Goal: Find contact information: Find contact information

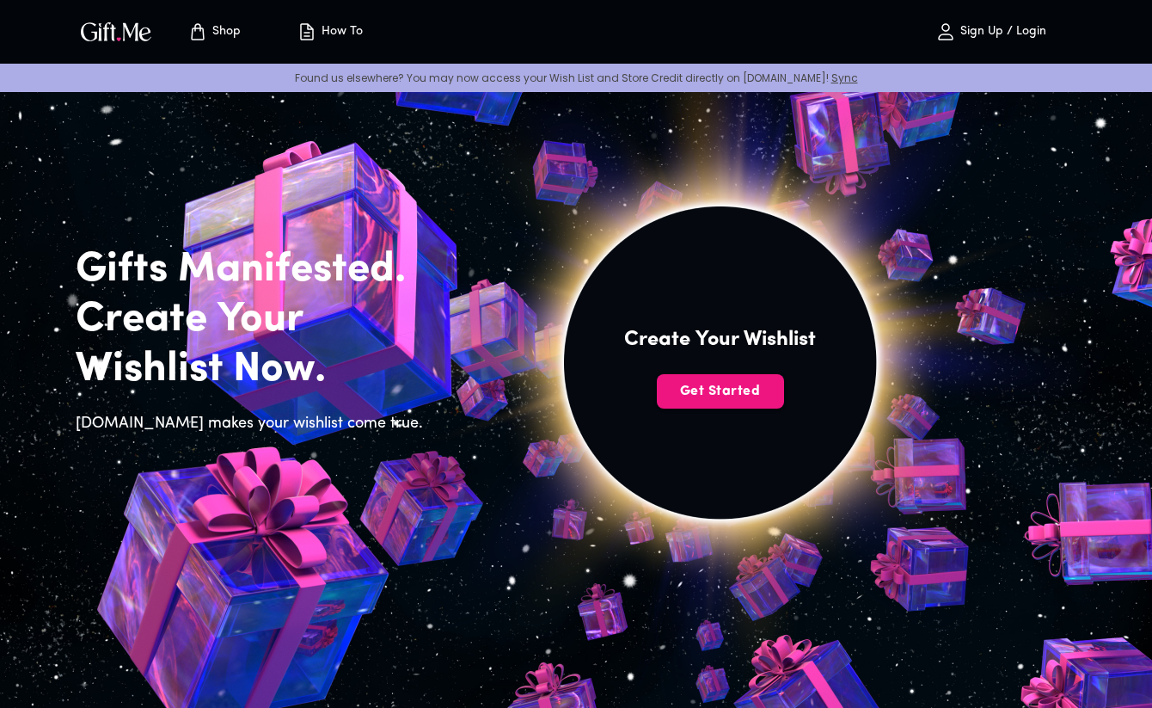
click at [200, 31] on icon "Store page" at bounding box center [197, 27] width 5 height 7
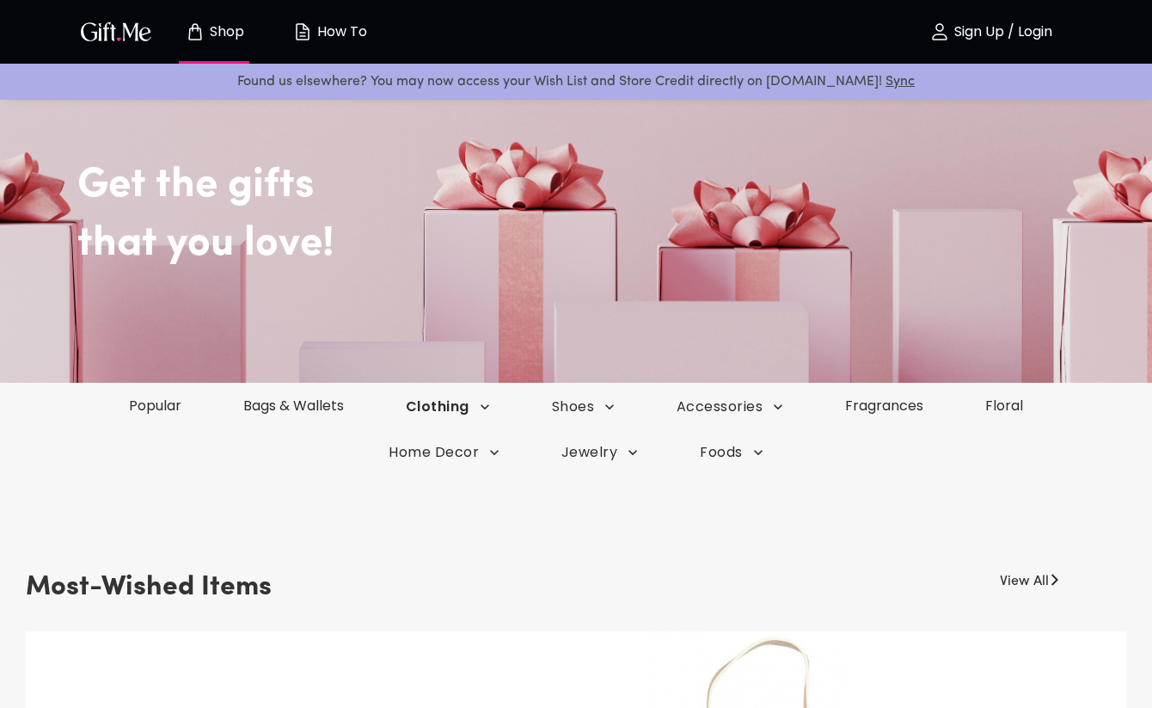
scroll to position [88, 0]
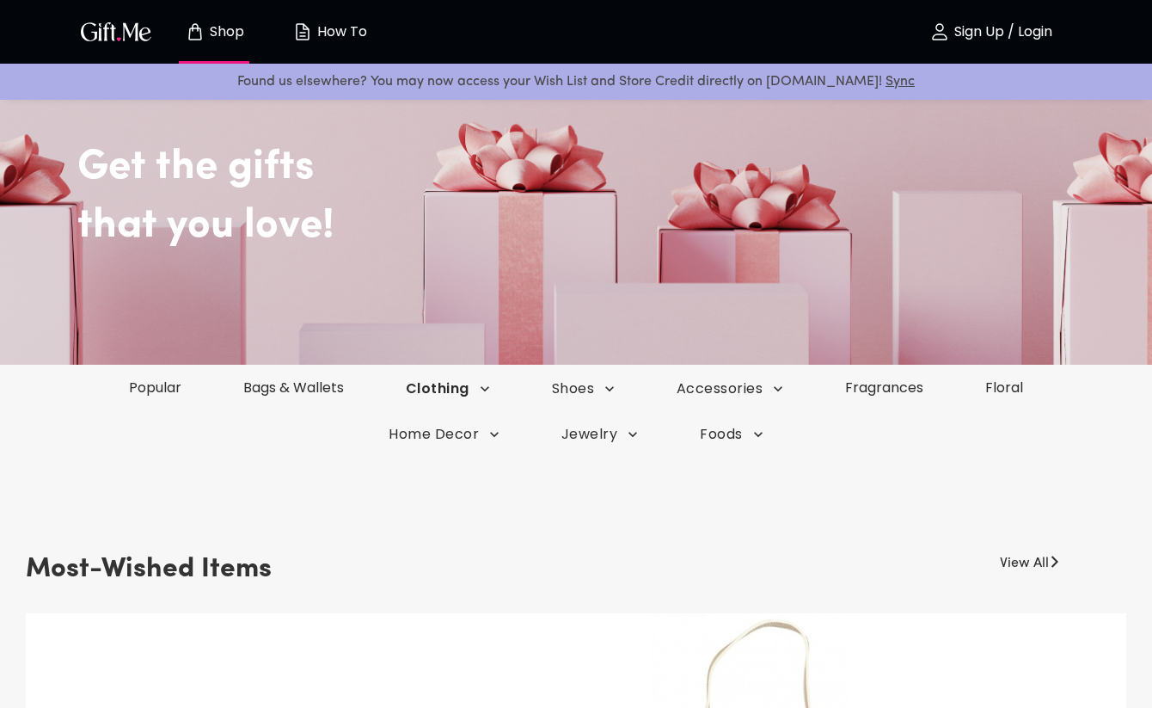
click at [482, 389] on icon "button" at bounding box center [485, 388] width 9 height 5
click at [448, 419] on li "Lingerie" at bounding box center [426, 422] width 100 height 33
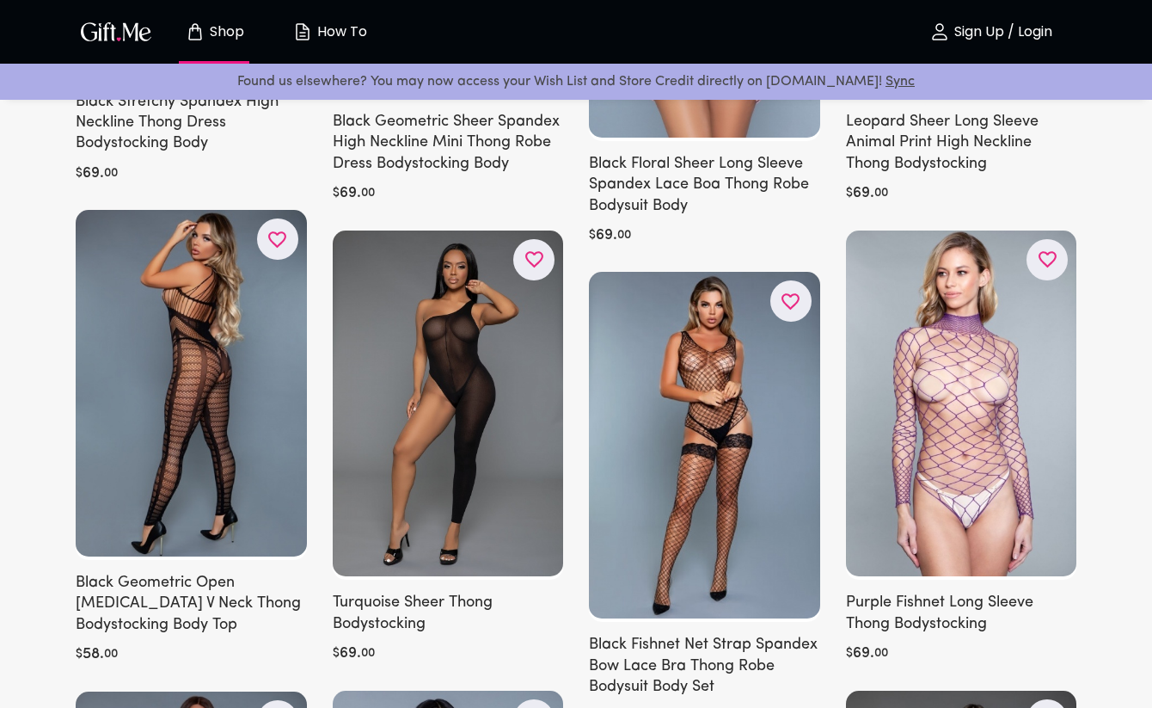
scroll to position [1188, 0]
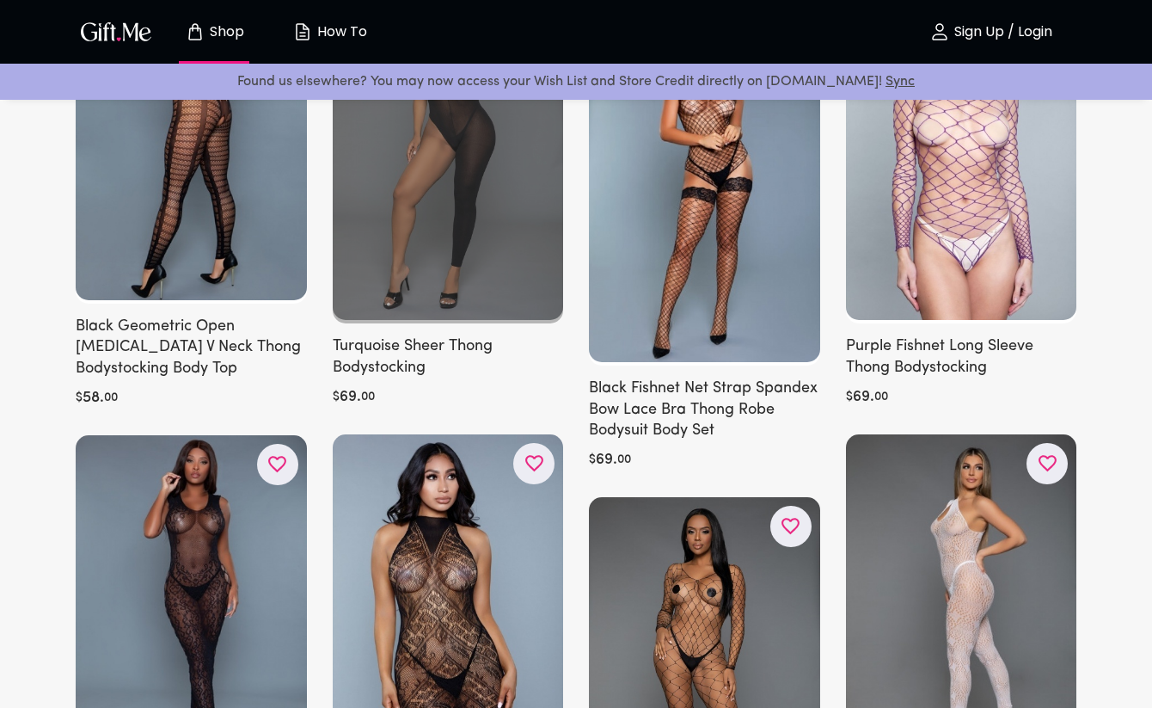
click at [444, 229] on div at bounding box center [448, 149] width 231 height 350
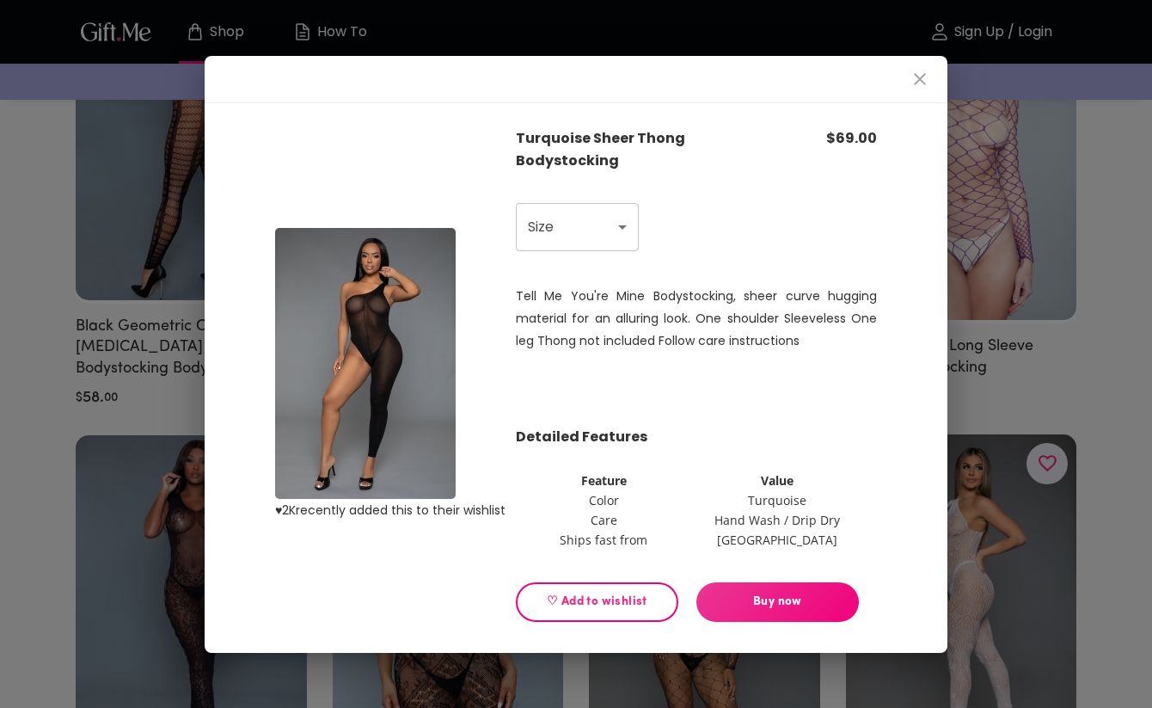
click at [916, 85] on icon "close" at bounding box center [920, 79] width 21 height 21
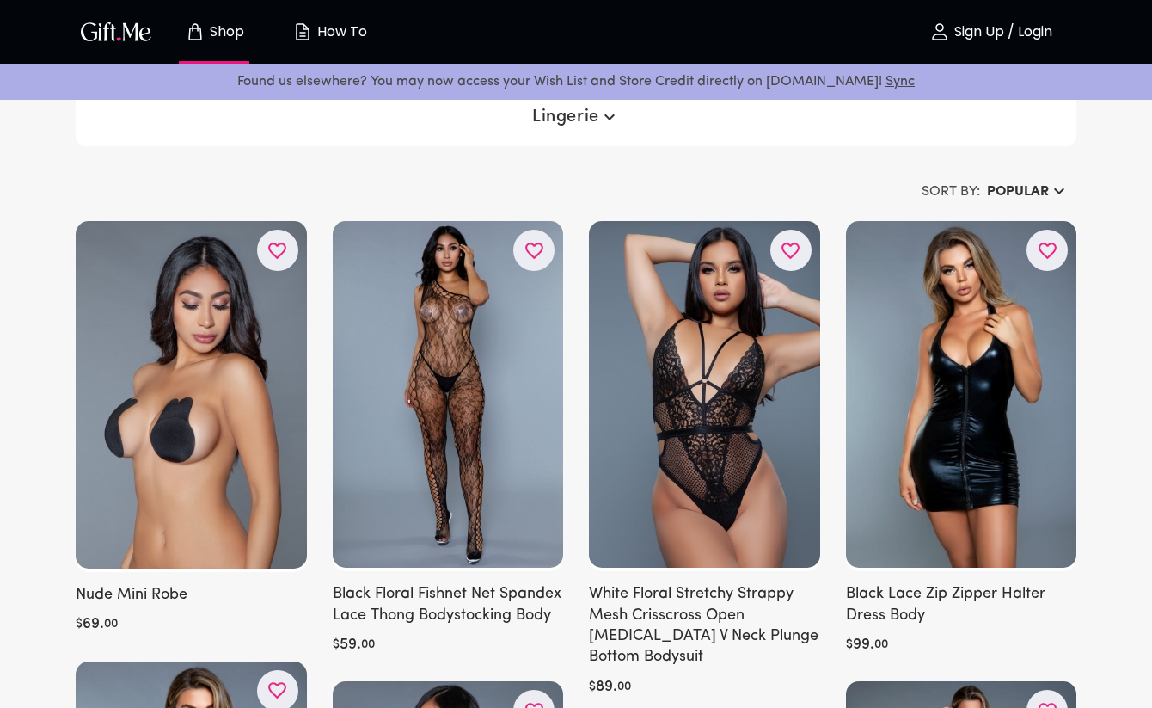
click at [126, 30] on img "button" at bounding box center [115, 31] width 77 height 25
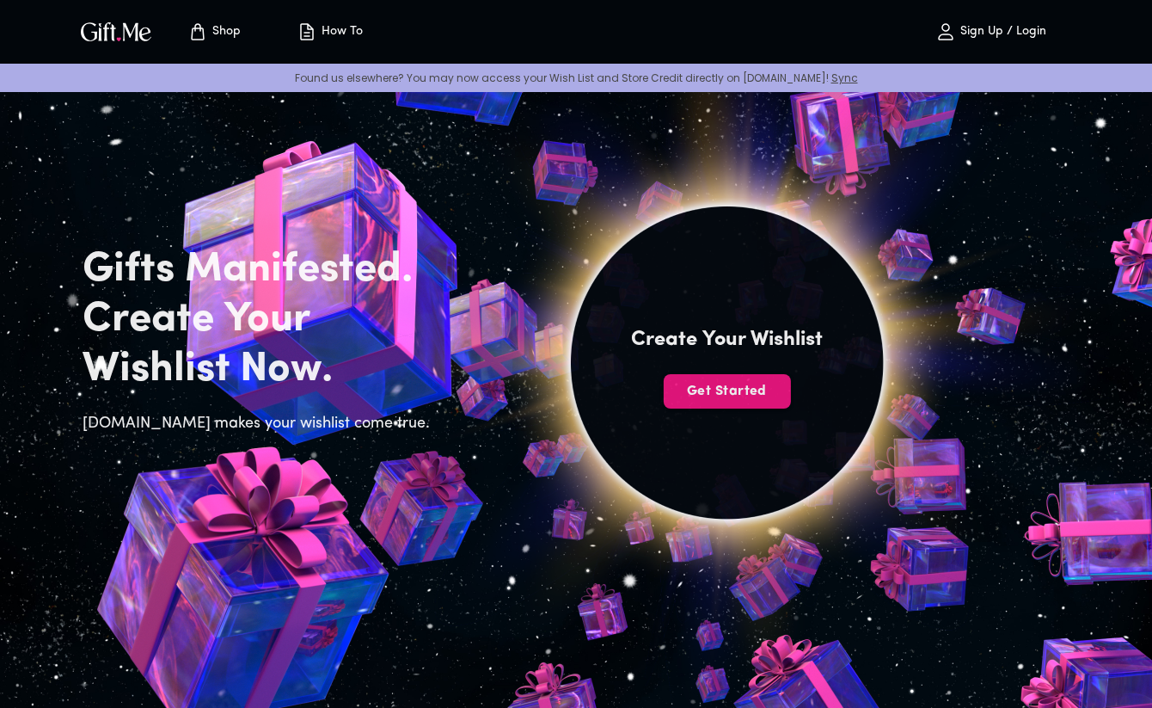
click at [338, 28] on p "How To" at bounding box center [340, 32] width 46 height 15
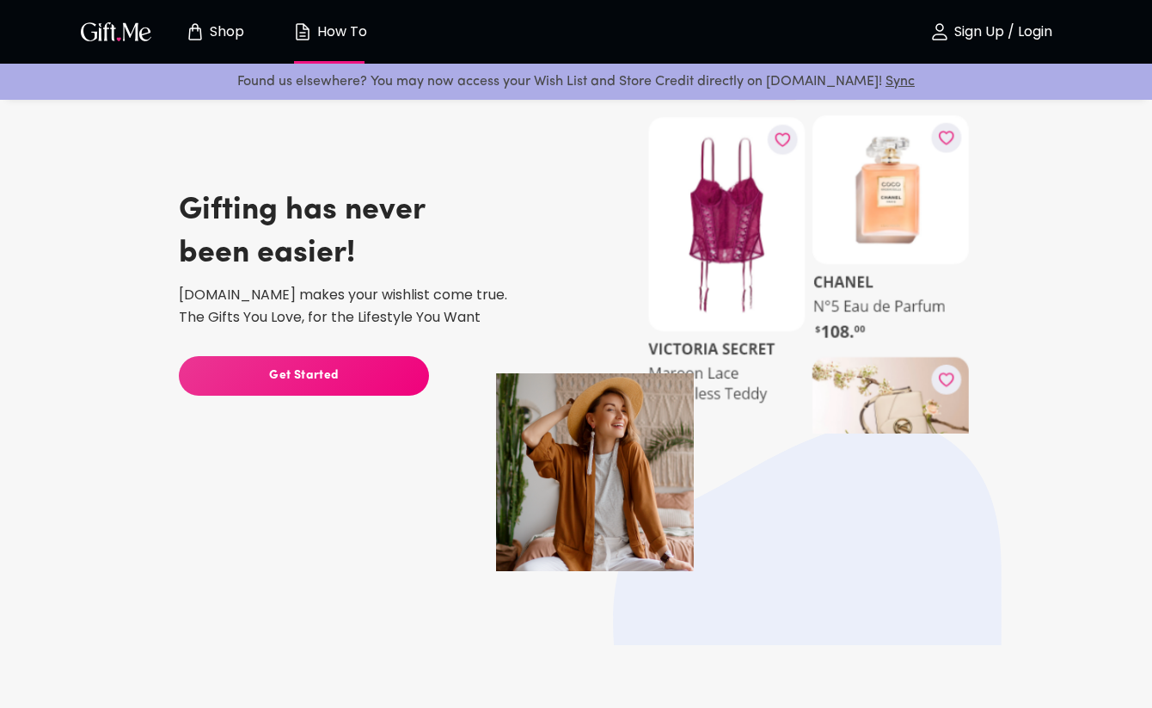
scroll to position [58, 0]
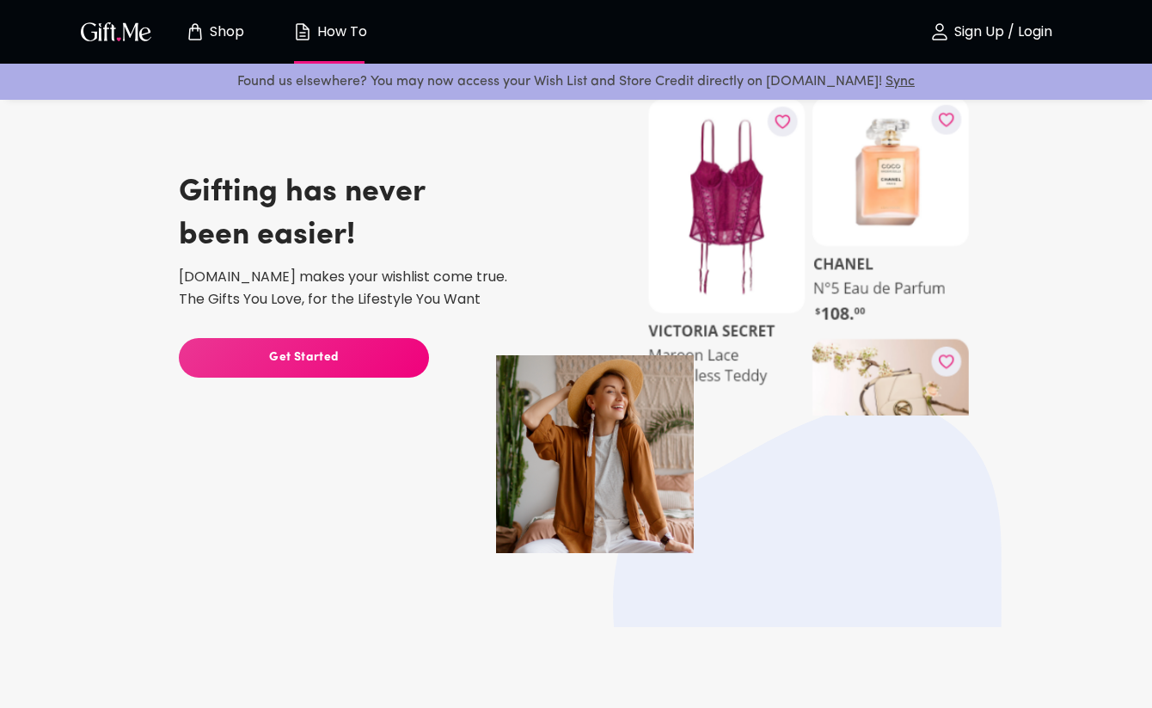
drag, startPoint x: 199, startPoint y: 273, endPoint x: 495, endPoint y: 280, distance: 295.8
click at [495, 280] on p "[DOMAIN_NAME] makes your wishlist come true. The Gifts You Love, for the Lifest…" at bounding box center [434, 288] width 511 height 45
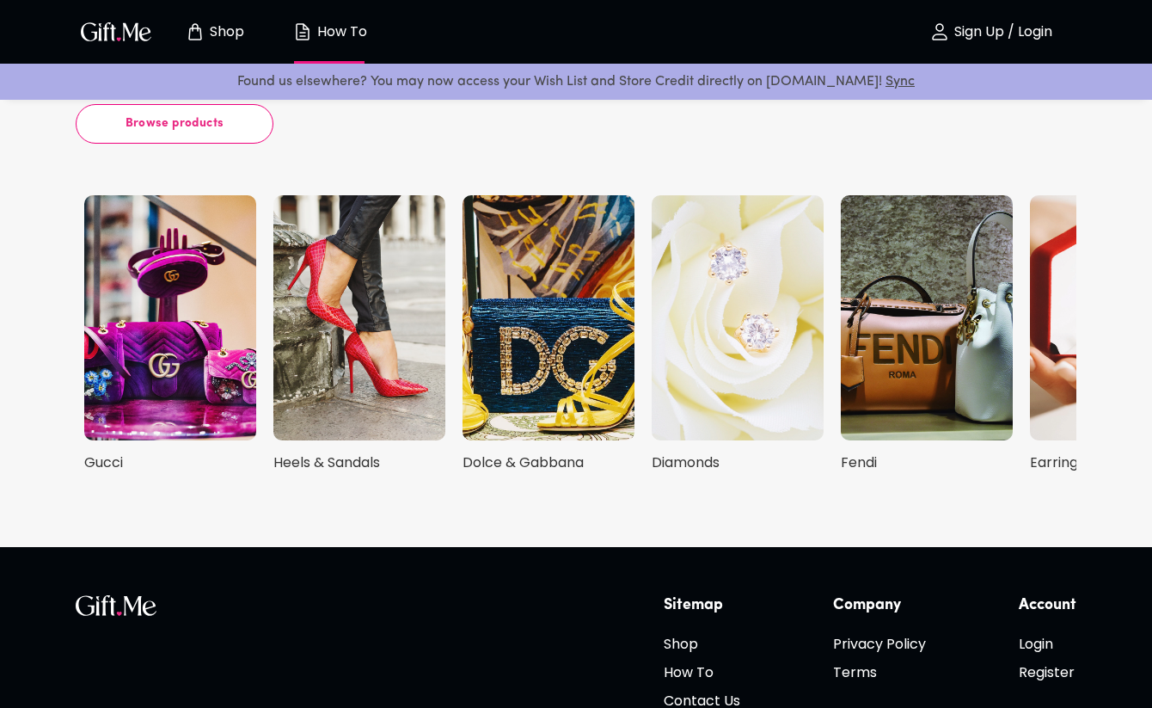
scroll to position [3889, 0]
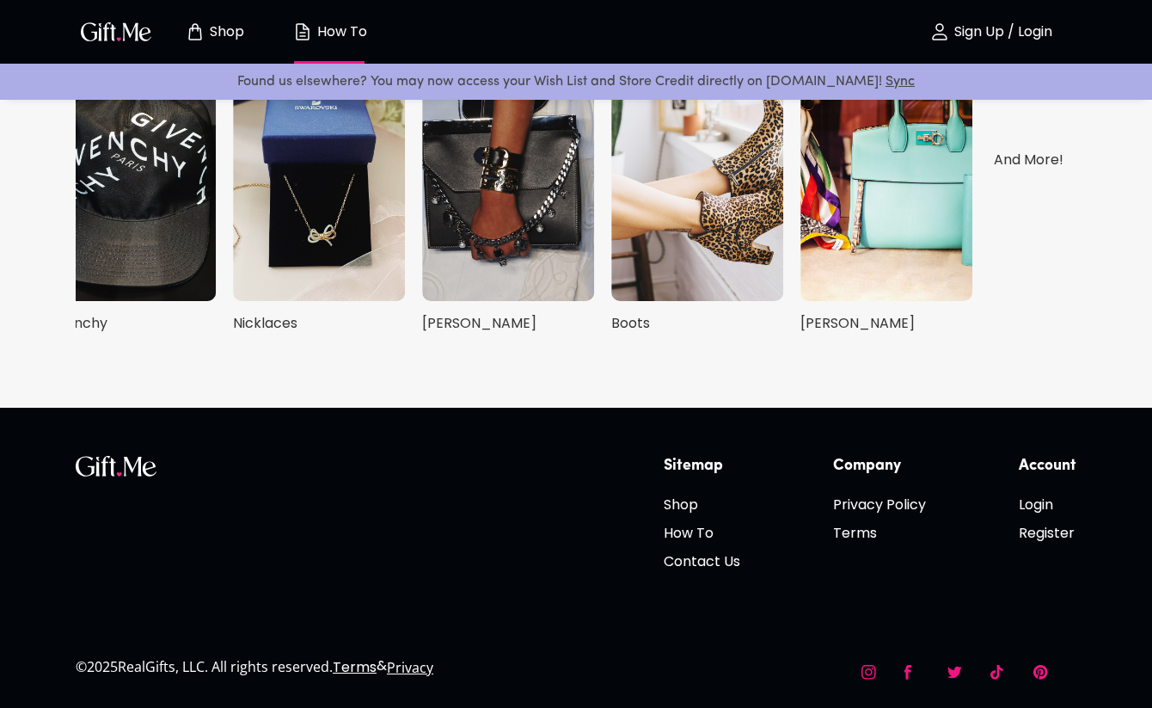
click at [861, 666] on icon at bounding box center [868, 672] width 15 height 15
click at [907, 666] on icon at bounding box center [907, 671] width 7 height 15
click at [953, 670] on icon at bounding box center [954, 671] width 15 height 12
click at [954, 674] on icon at bounding box center [954, 671] width 15 height 12
click at [999, 669] on icon at bounding box center [998, 673] width 17 height 21
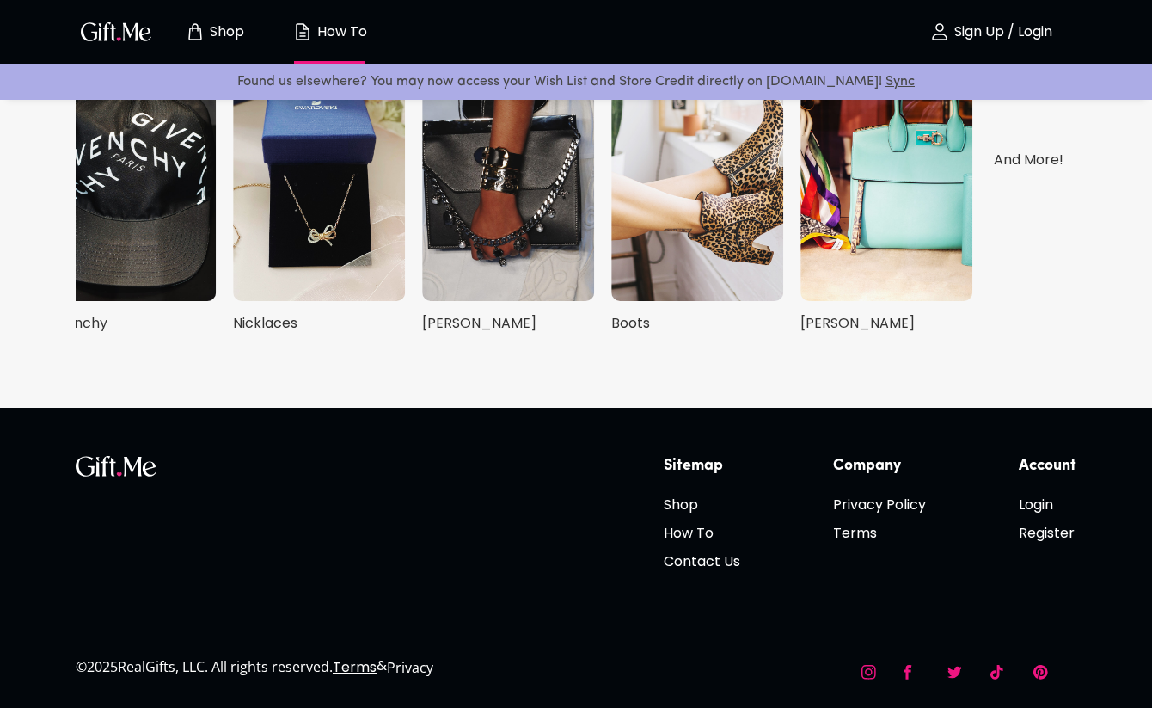
click at [1042, 669] on icon at bounding box center [1040, 672] width 15 height 15
click at [711, 562] on h6 "Contact Us" at bounding box center [702, 560] width 77 height 21
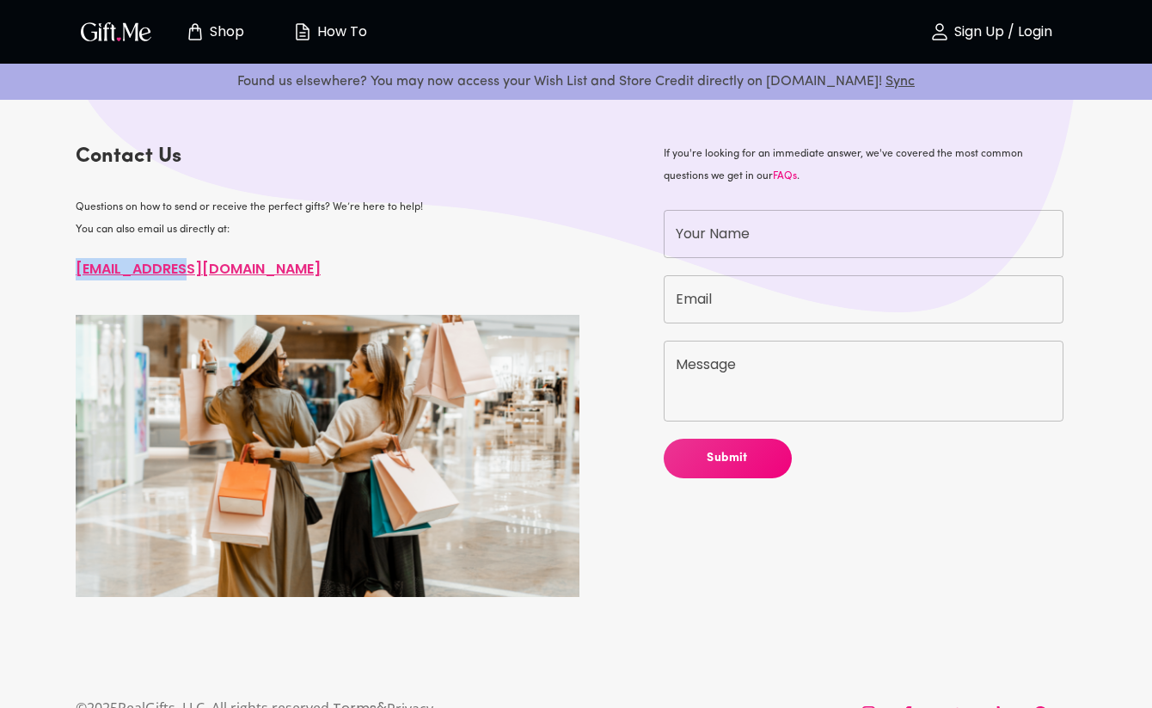
drag, startPoint x: 191, startPoint y: 270, endPoint x: 78, endPoint y: 269, distance: 112.6
click at [78, 269] on p "[EMAIL_ADDRESS][DOMAIN_NAME]" at bounding box center [328, 269] width 504 height 22
copy link "[EMAIL_ADDRESS][DOMAIN_NAME]"
